Goal: Task Accomplishment & Management: Complete application form

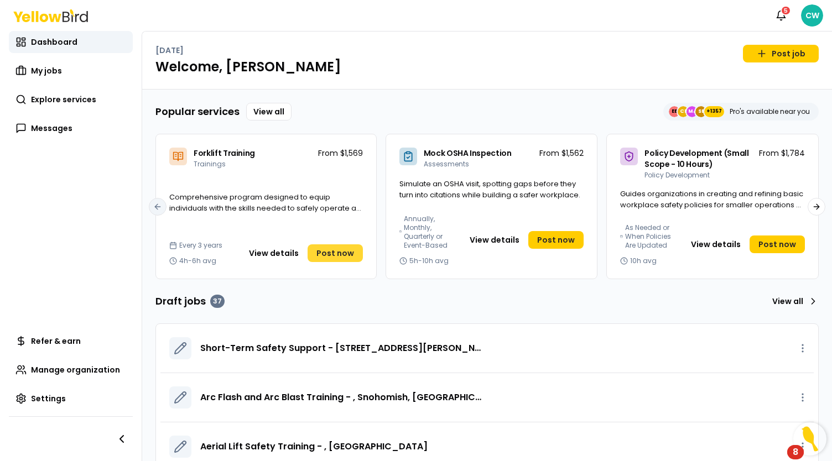
click at [329, 251] on span "Post now" at bounding box center [336, 253] width 38 height 11
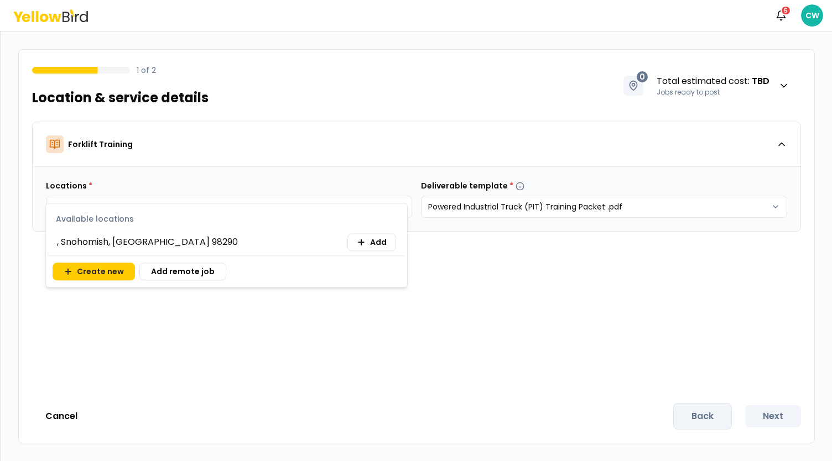
click at [229, 210] on body "Notifications 5 CW 1 of 2 Location & service details 0 Total estimated cost : T…" at bounding box center [416, 230] width 832 height 461
click at [104, 271] on button "Create new" at bounding box center [94, 272] width 82 height 18
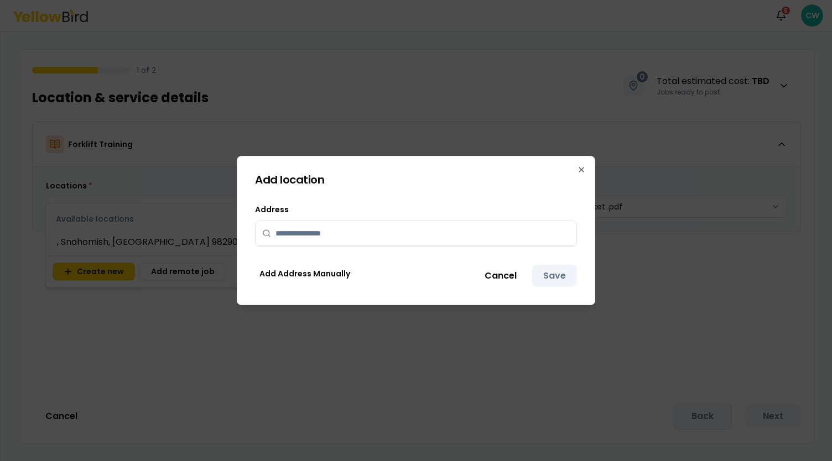
click at [359, 234] on input "text" at bounding box center [423, 233] width 294 height 24
click at [491, 279] on button "Cancel" at bounding box center [501, 276] width 54 height 22
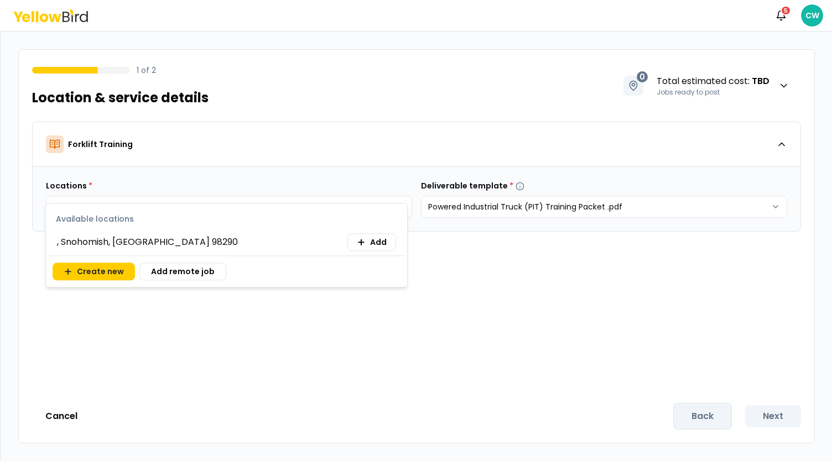
click at [134, 244] on span ", Snohomish, WA 98290" at bounding box center [147, 242] width 181 height 13
click at [380, 243] on span "Add" at bounding box center [378, 242] width 17 height 11
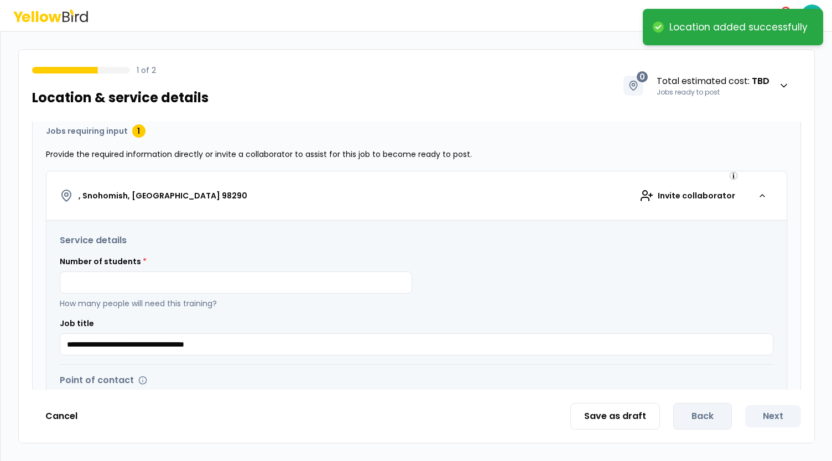
scroll to position [137, 0]
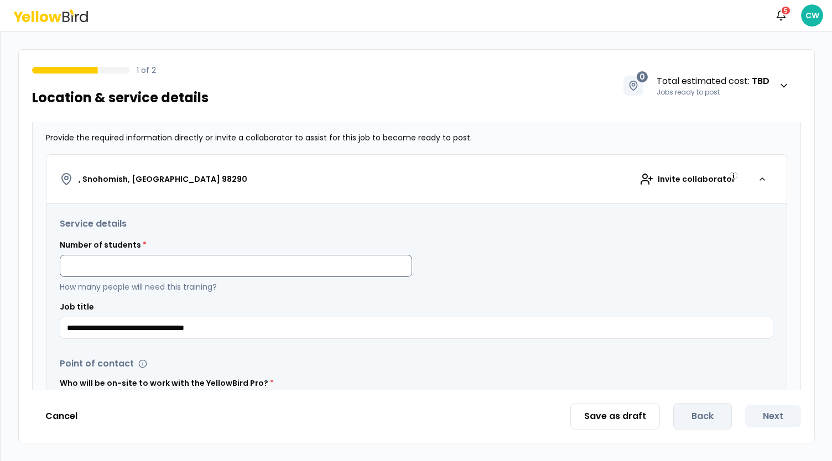
click at [195, 267] on input at bounding box center [236, 266] width 352 height 22
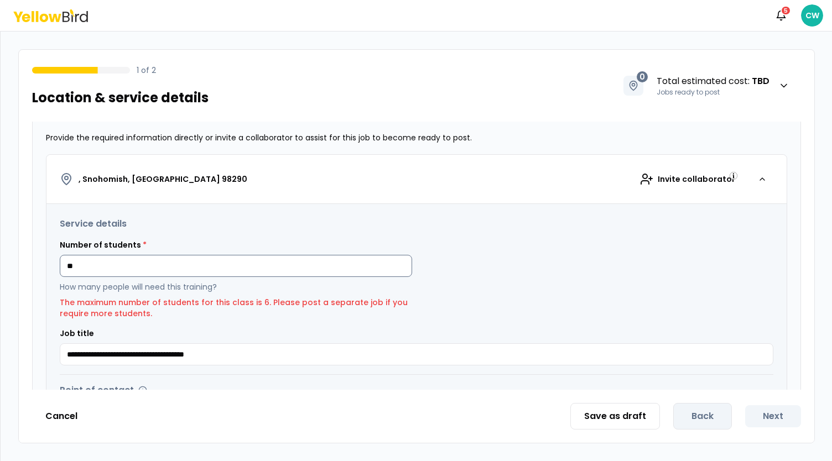
type input "*"
